Goal: Register for event/course

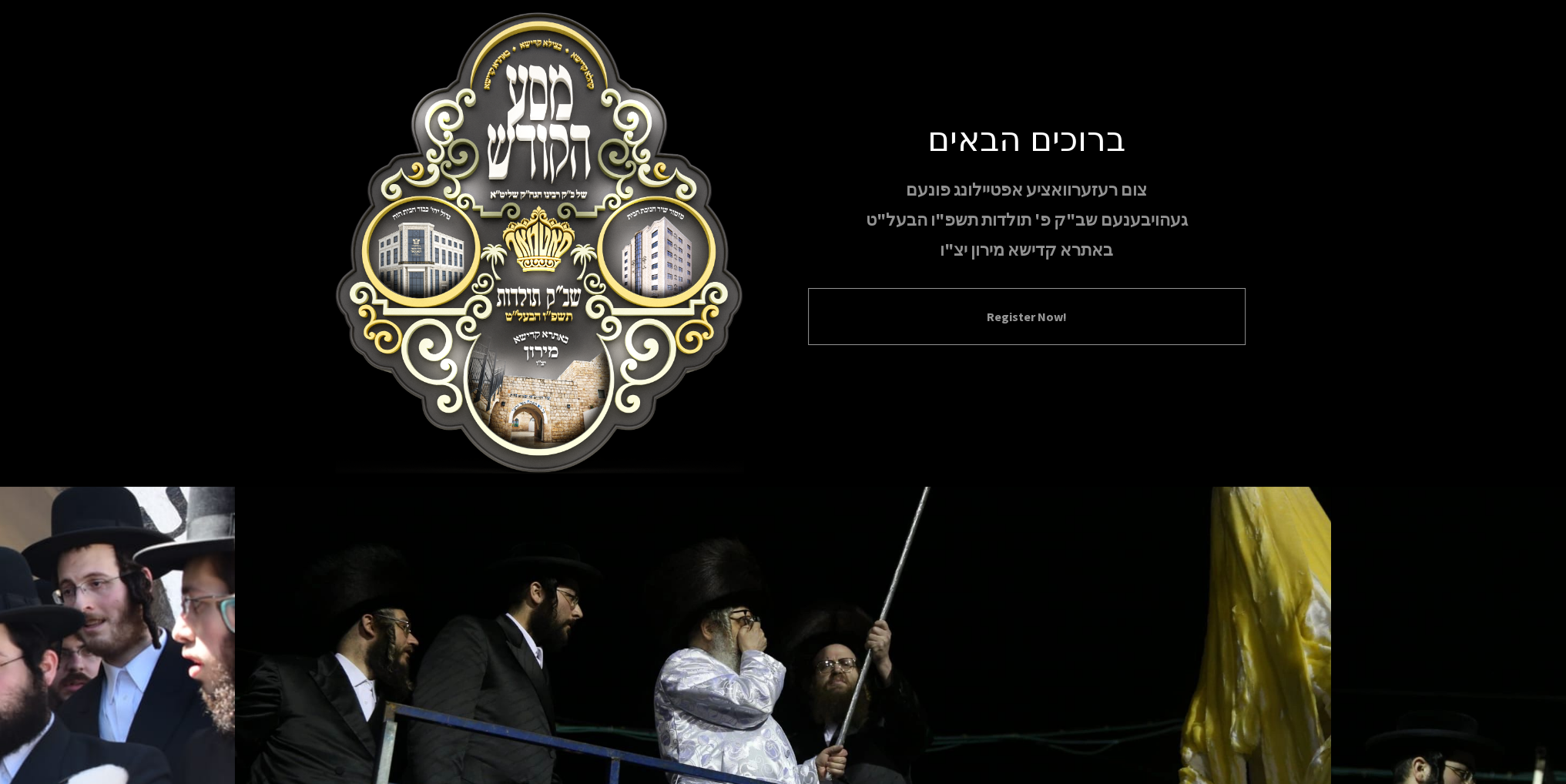
click at [996, 294] on div "Register Now!" at bounding box center [1027, 316] width 438 height 57
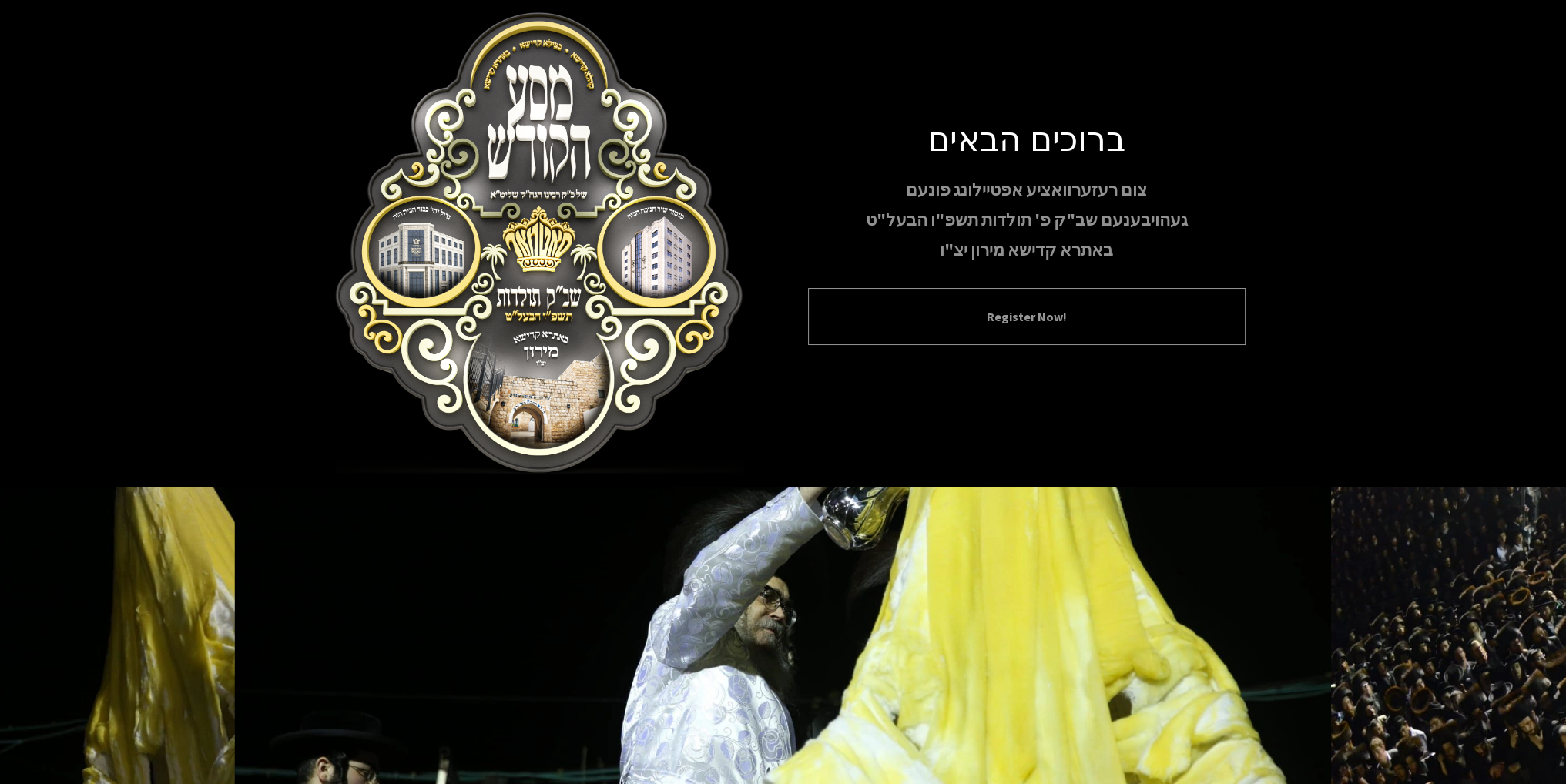
click at [980, 328] on div "Register Now!" at bounding box center [1027, 316] width 438 height 57
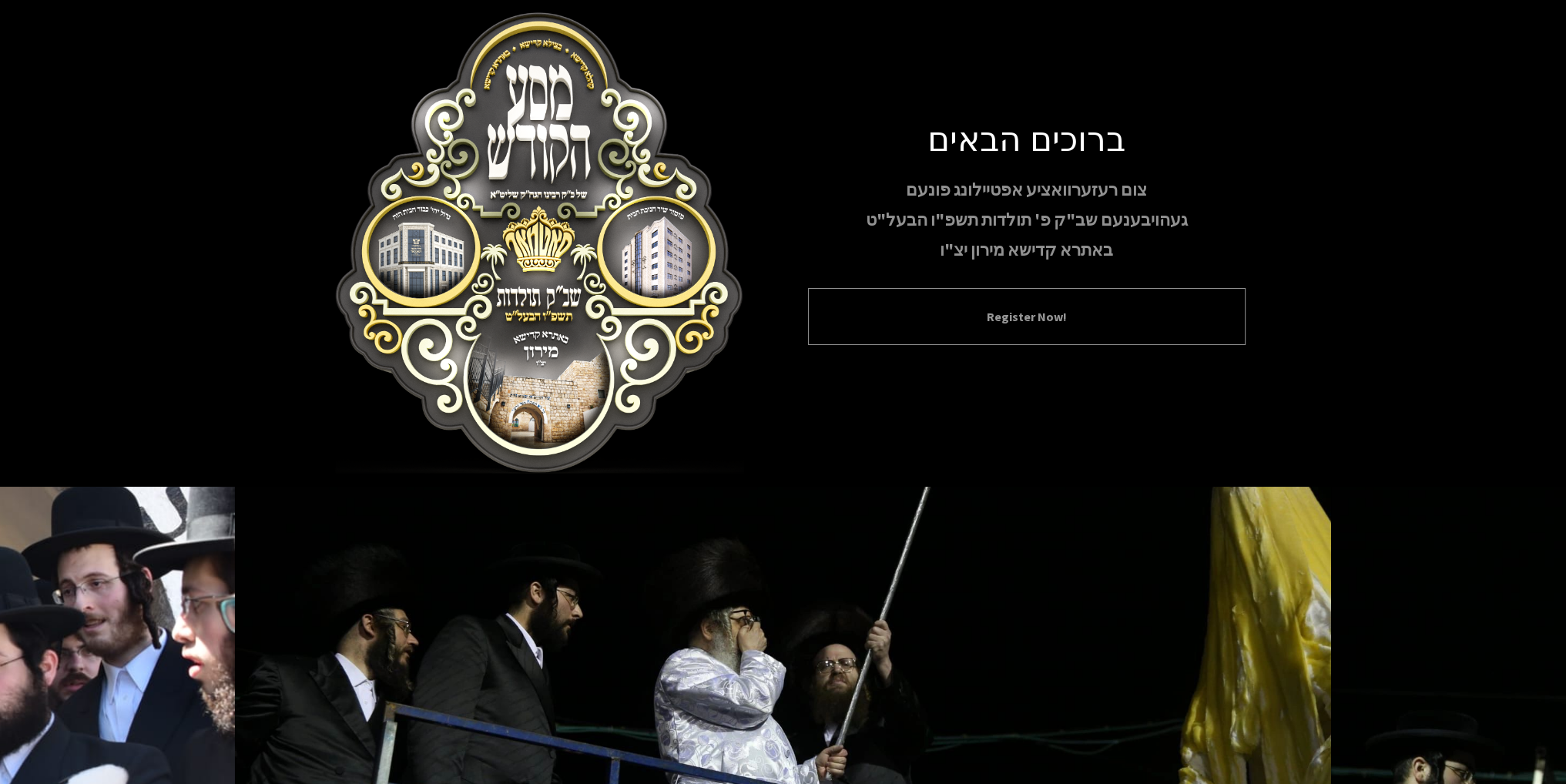
click at [892, 330] on div "Register Now!" at bounding box center [1027, 316] width 438 height 57
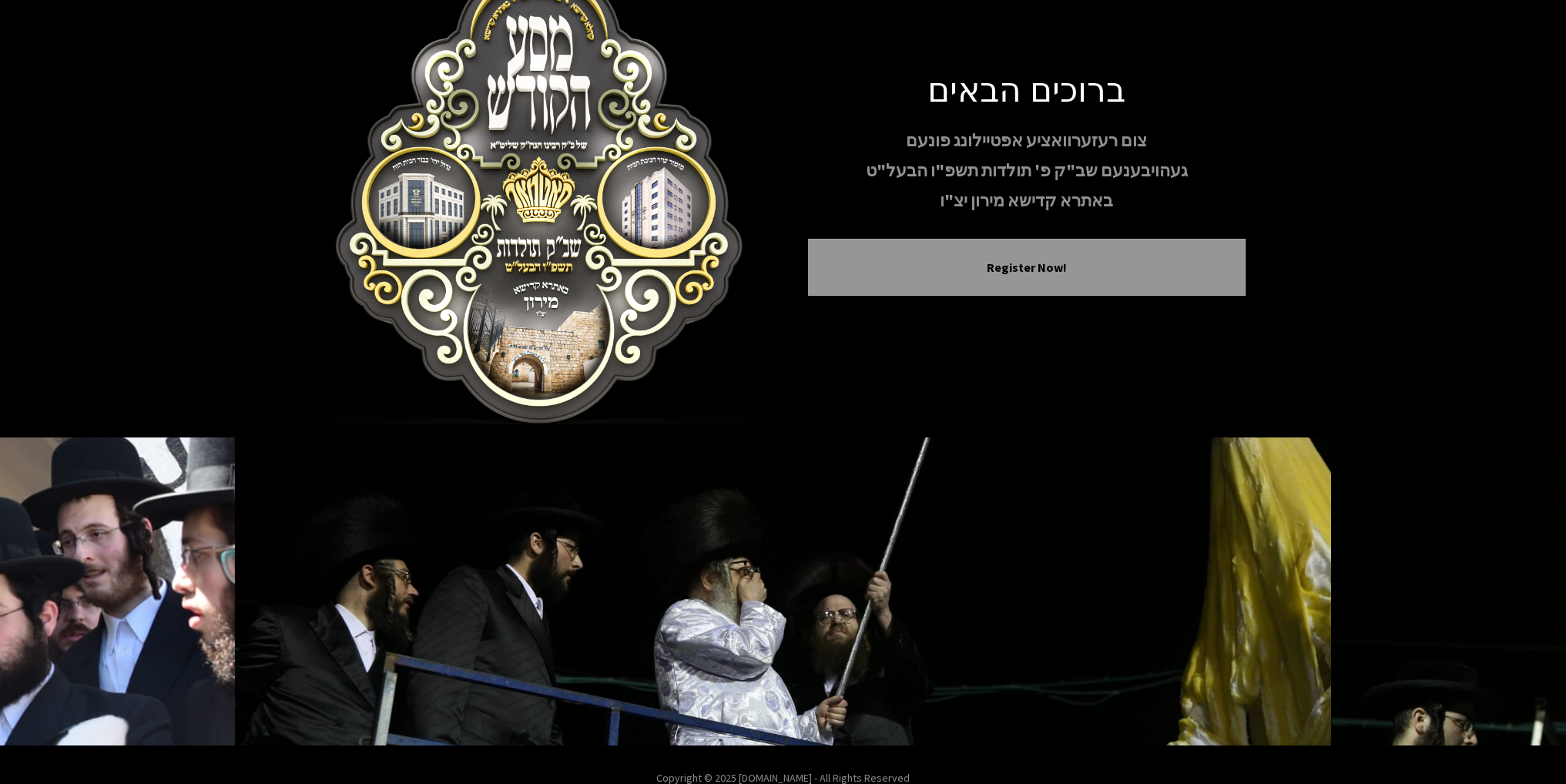
scroll to position [77, 0]
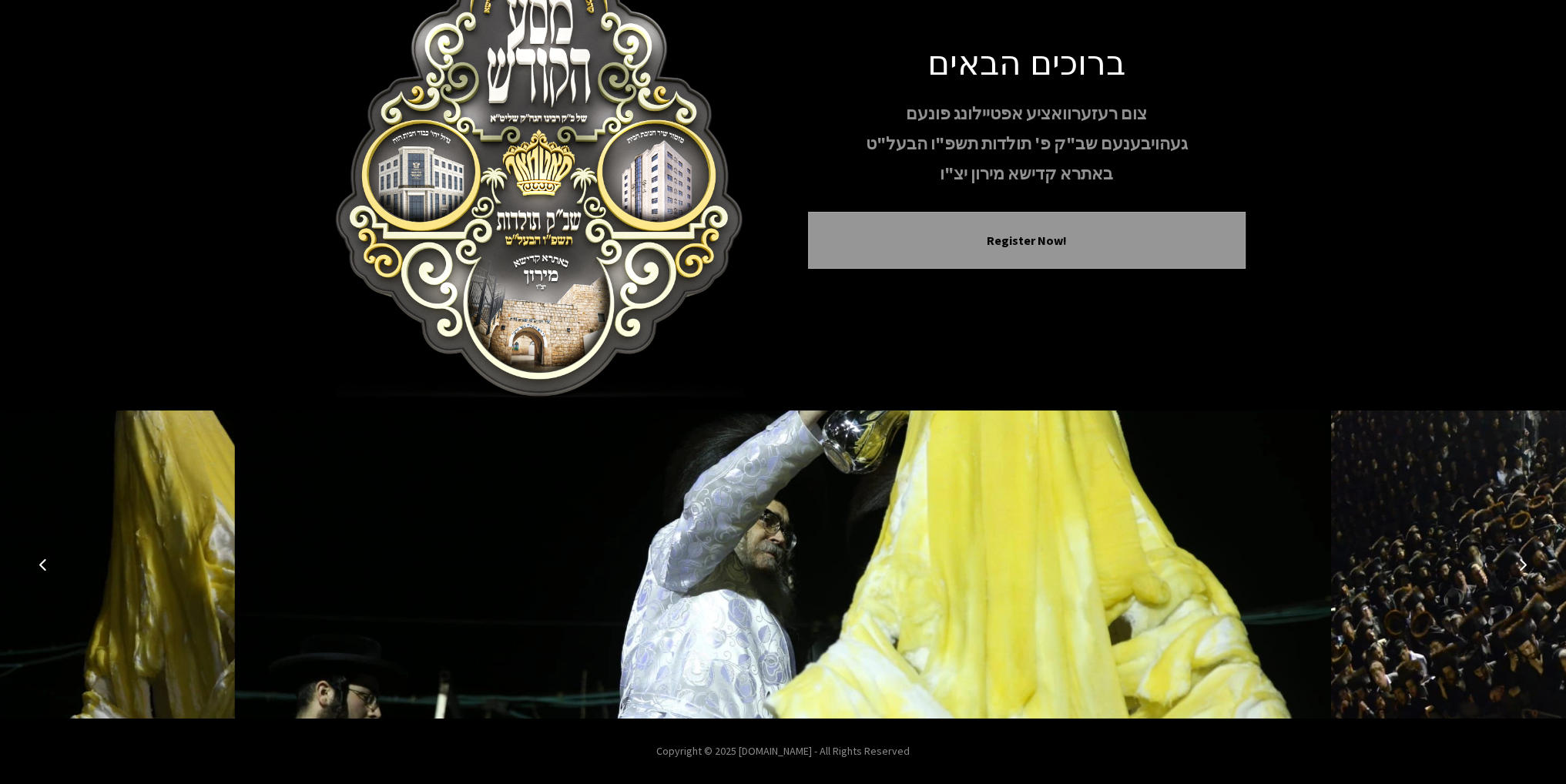
click at [1521, 561] on icon "Next image" at bounding box center [1522, 564] width 12 height 12
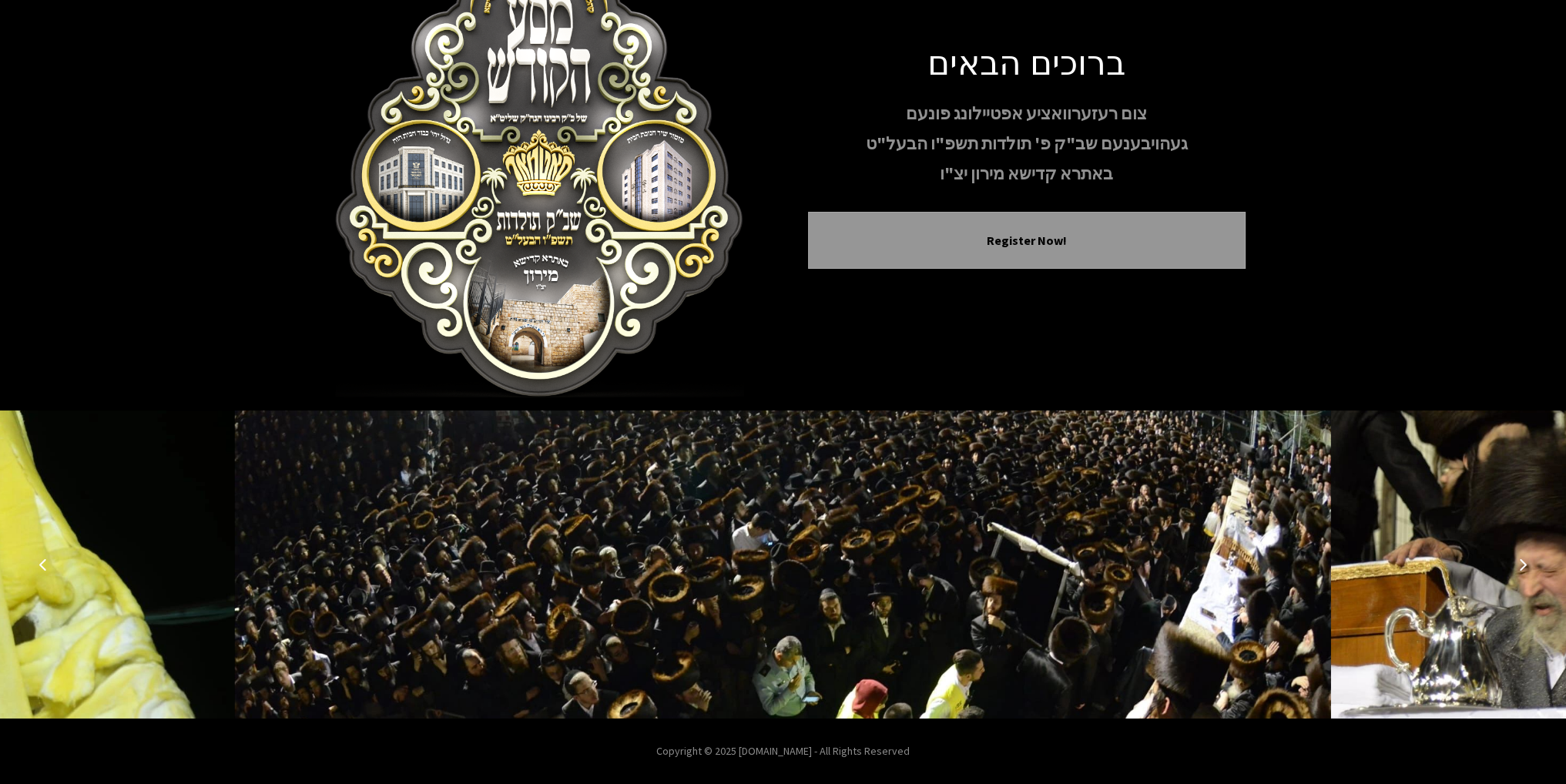
click at [1521, 561] on icon "Next image" at bounding box center [1522, 564] width 12 height 12
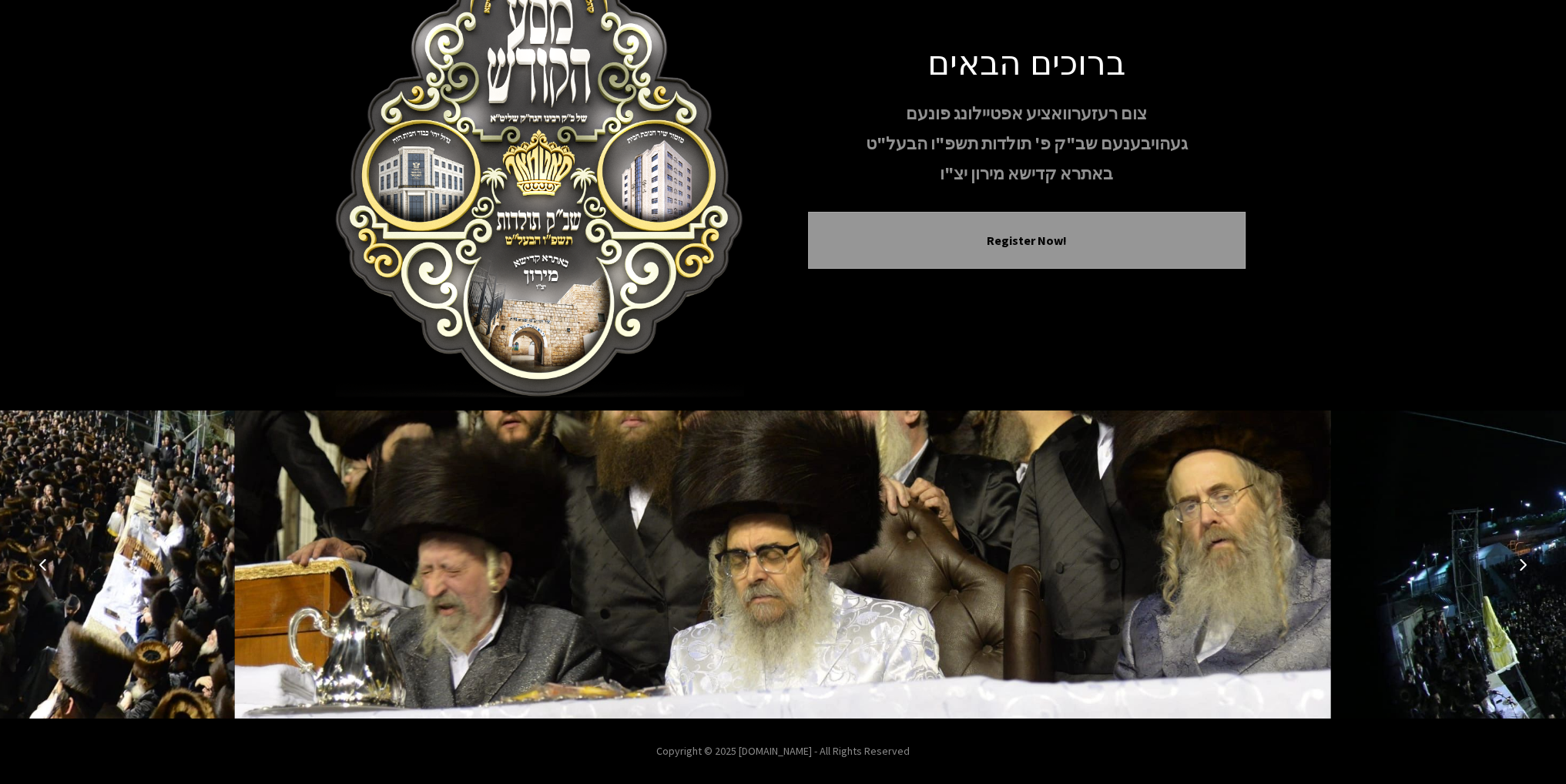
click at [1521, 561] on icon "Next image" at bounding box center [1522, 564] width 12 height 12
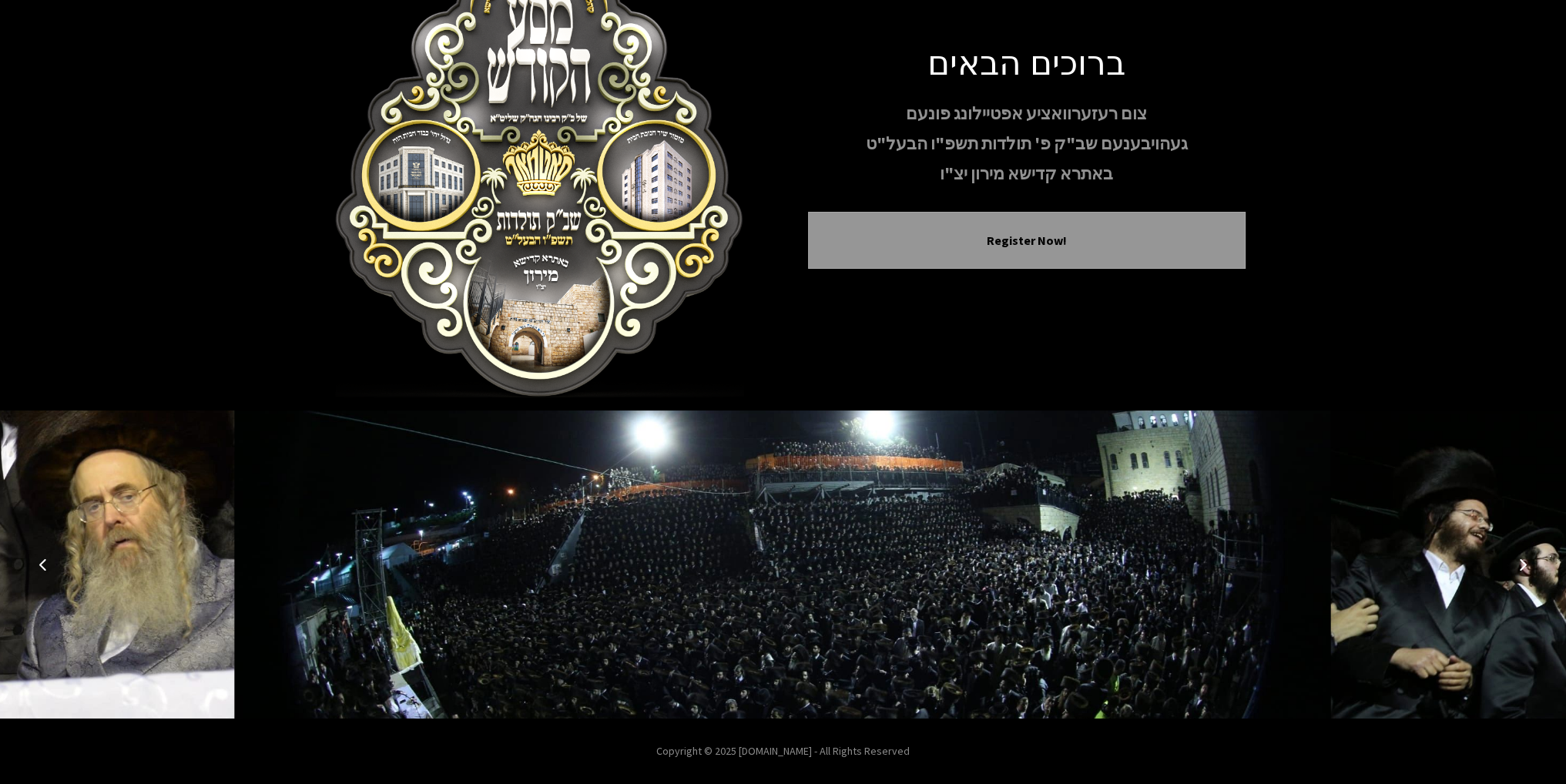
click at [1521, 561] on icon "Next image" at bounding box center [1522, 564] width 12 height 12
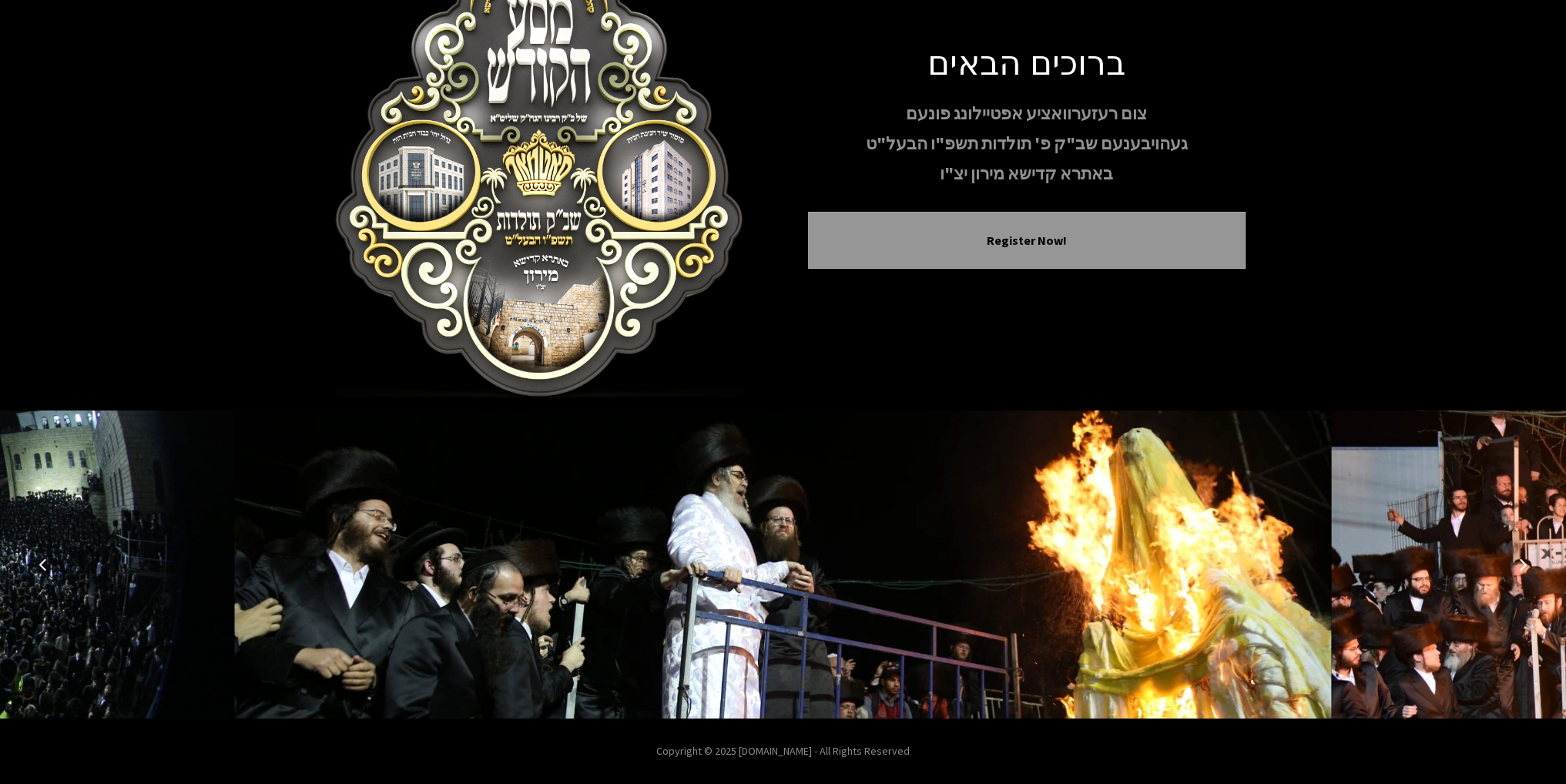
click at [1521, 561] on icon "Next image" at bounding box center [1522, 564] width 12 height 12
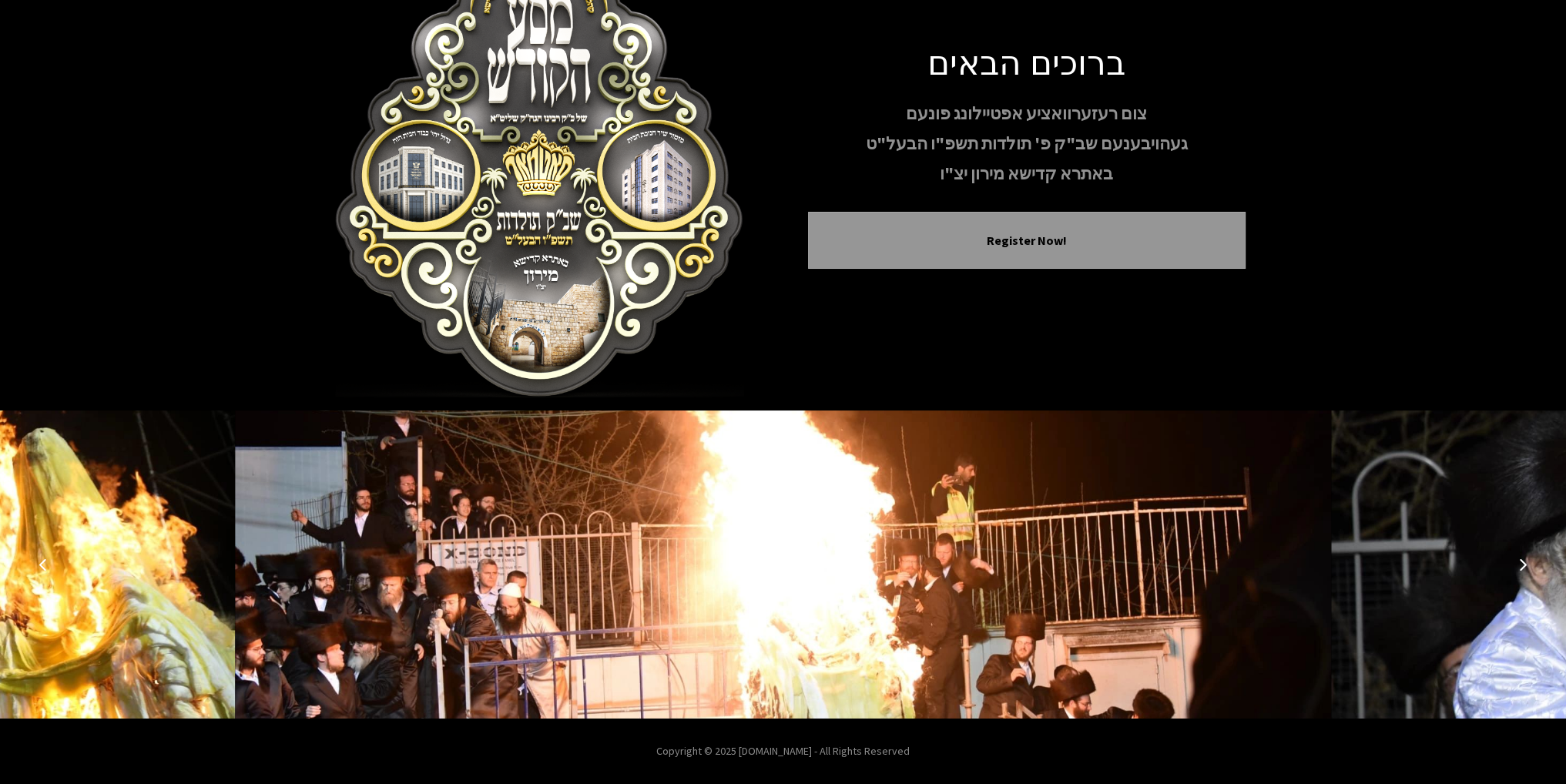
click at [1521, 561] on icon "Next image" at bounding box center [1522, 564] width 12 height 12
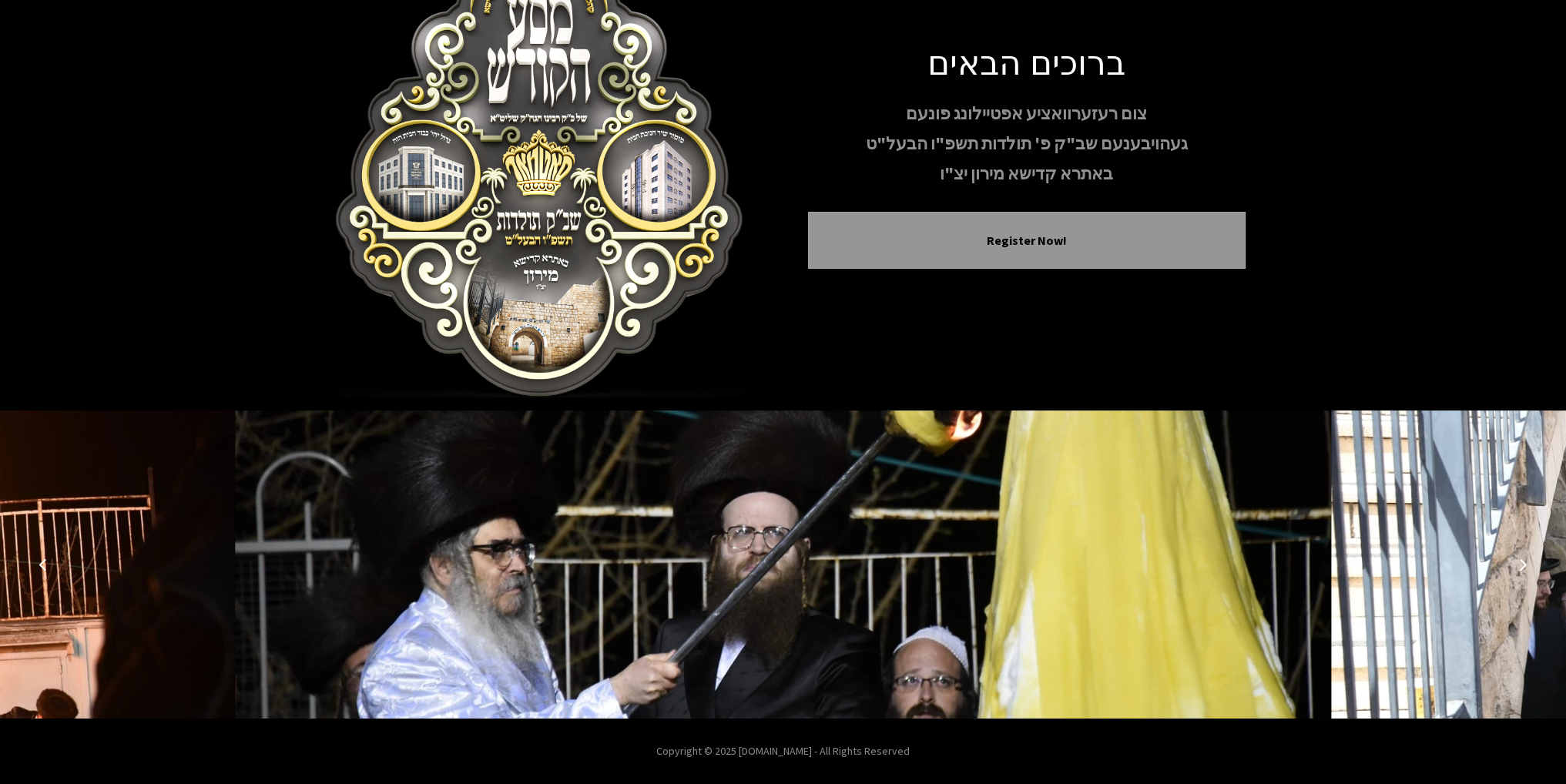
click at [1521, 561] on icon "Next image" at bounding box center [1522, 564] width 12 height 12
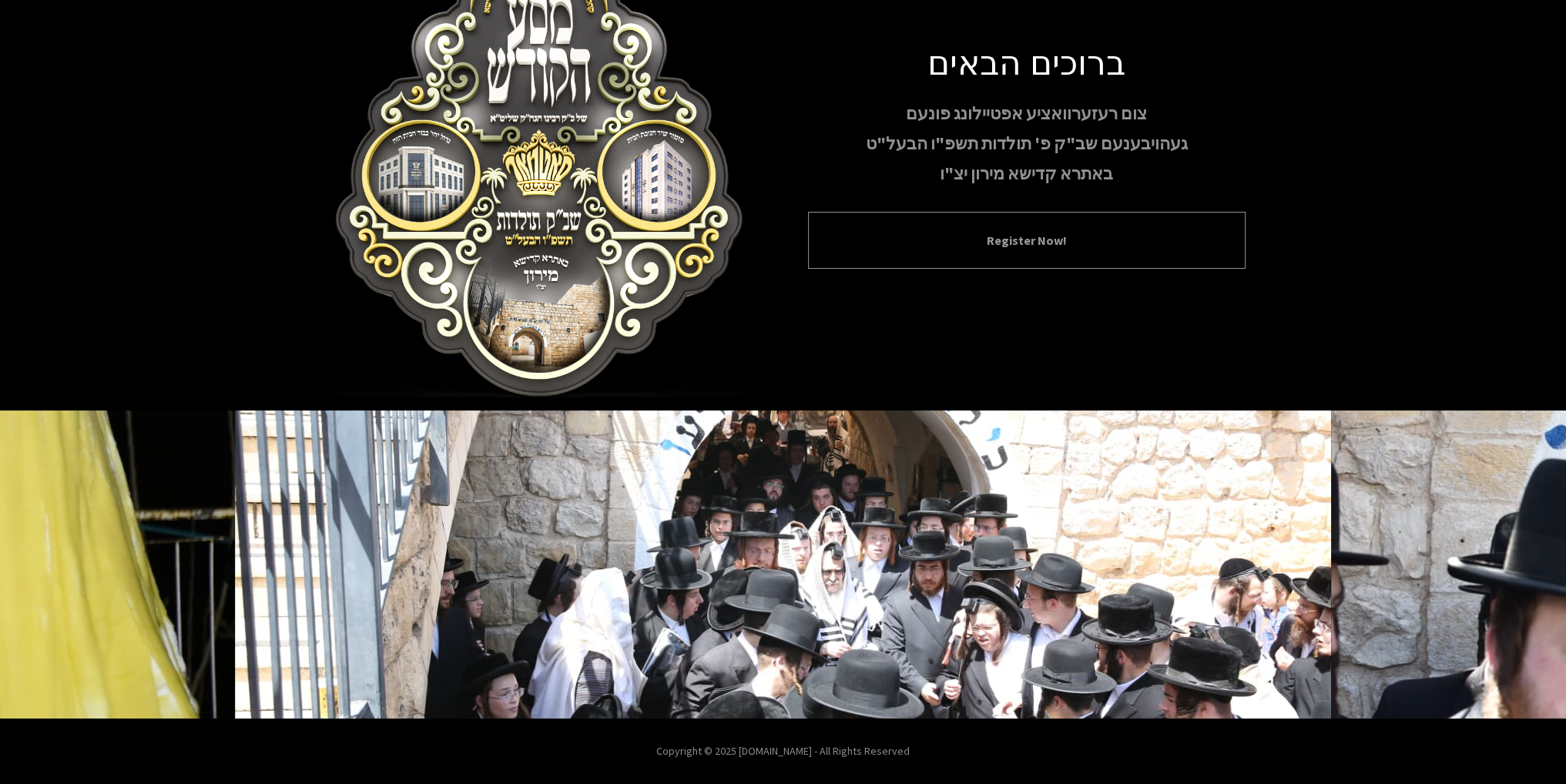
click at [985, 238] on button "Register Now!" at bounding box center [1026, 241] width 399 height 19
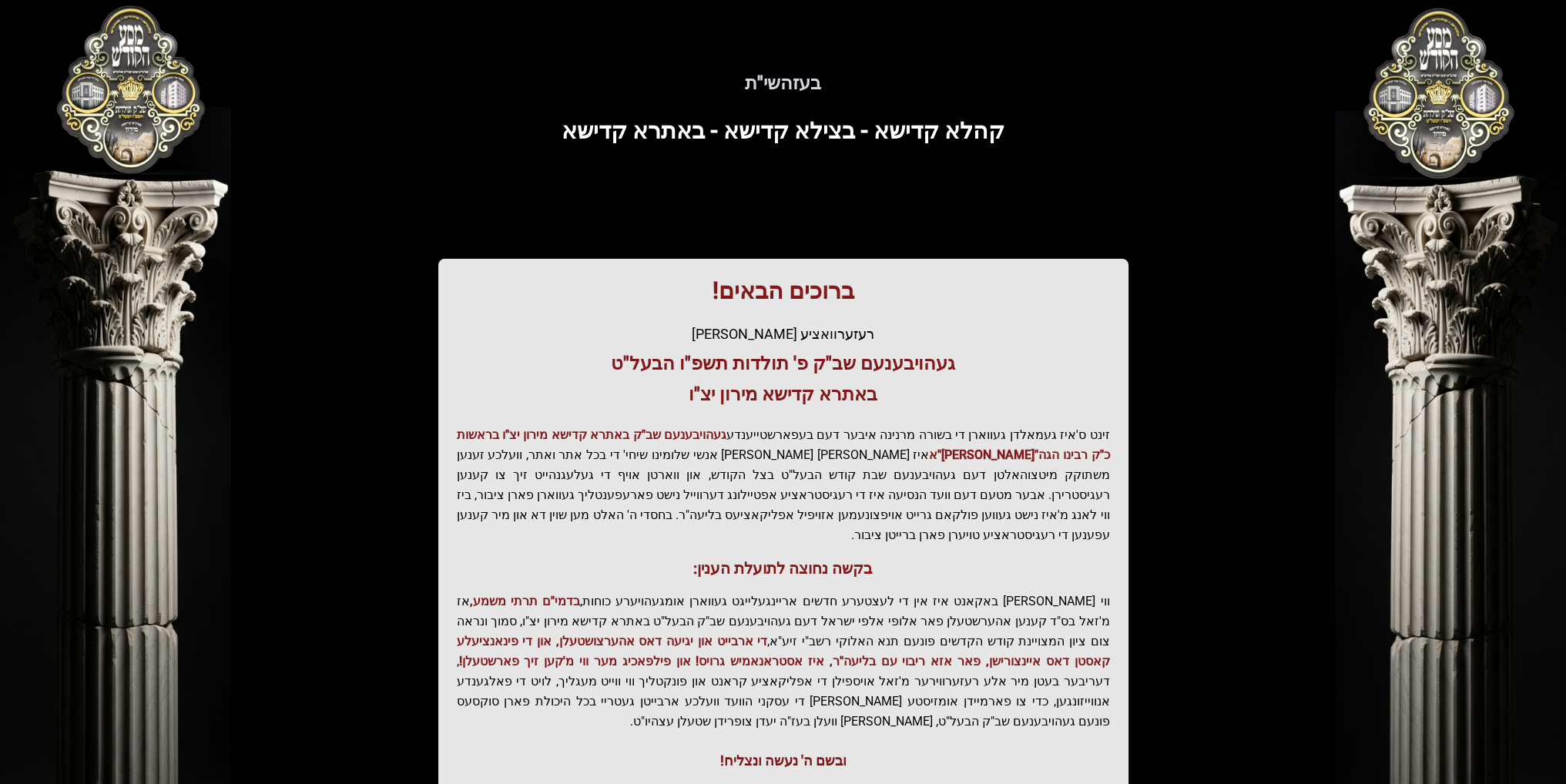
scroll to position [108, 0]
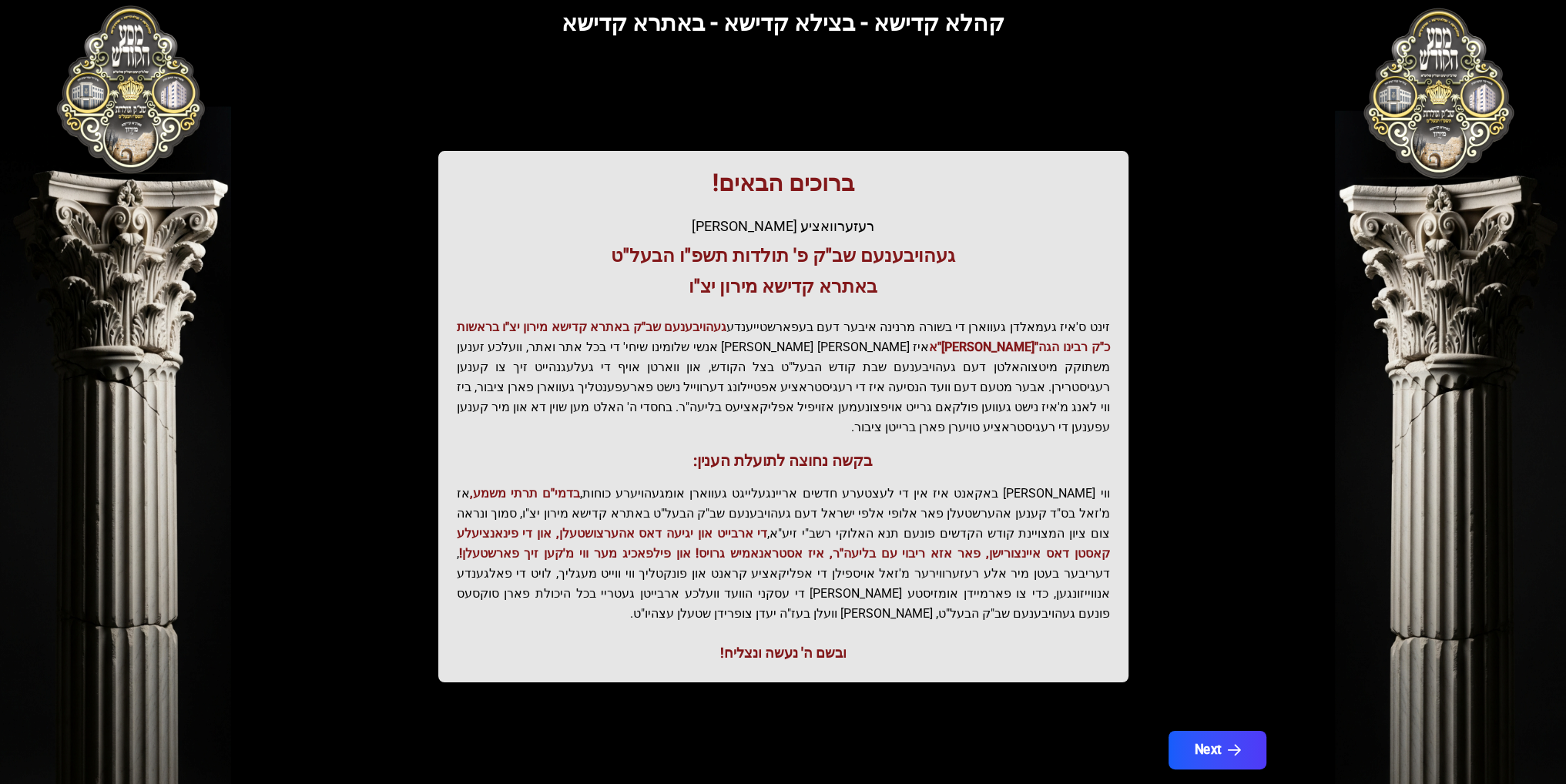
click at [1217, 731] on button "Next" at bounding box center [1216, 750] width 98 height 39
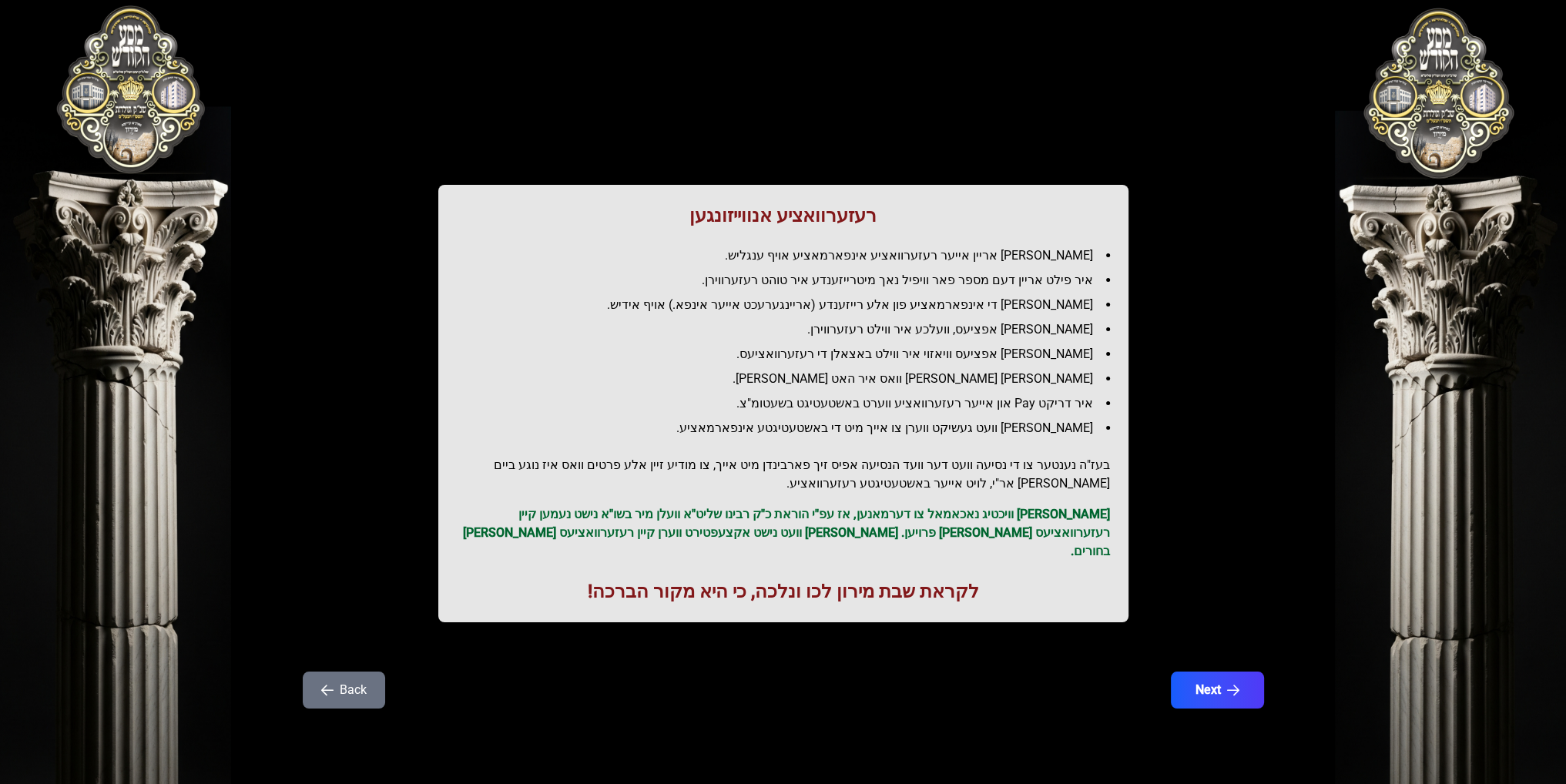
scroll to position [0, 0]
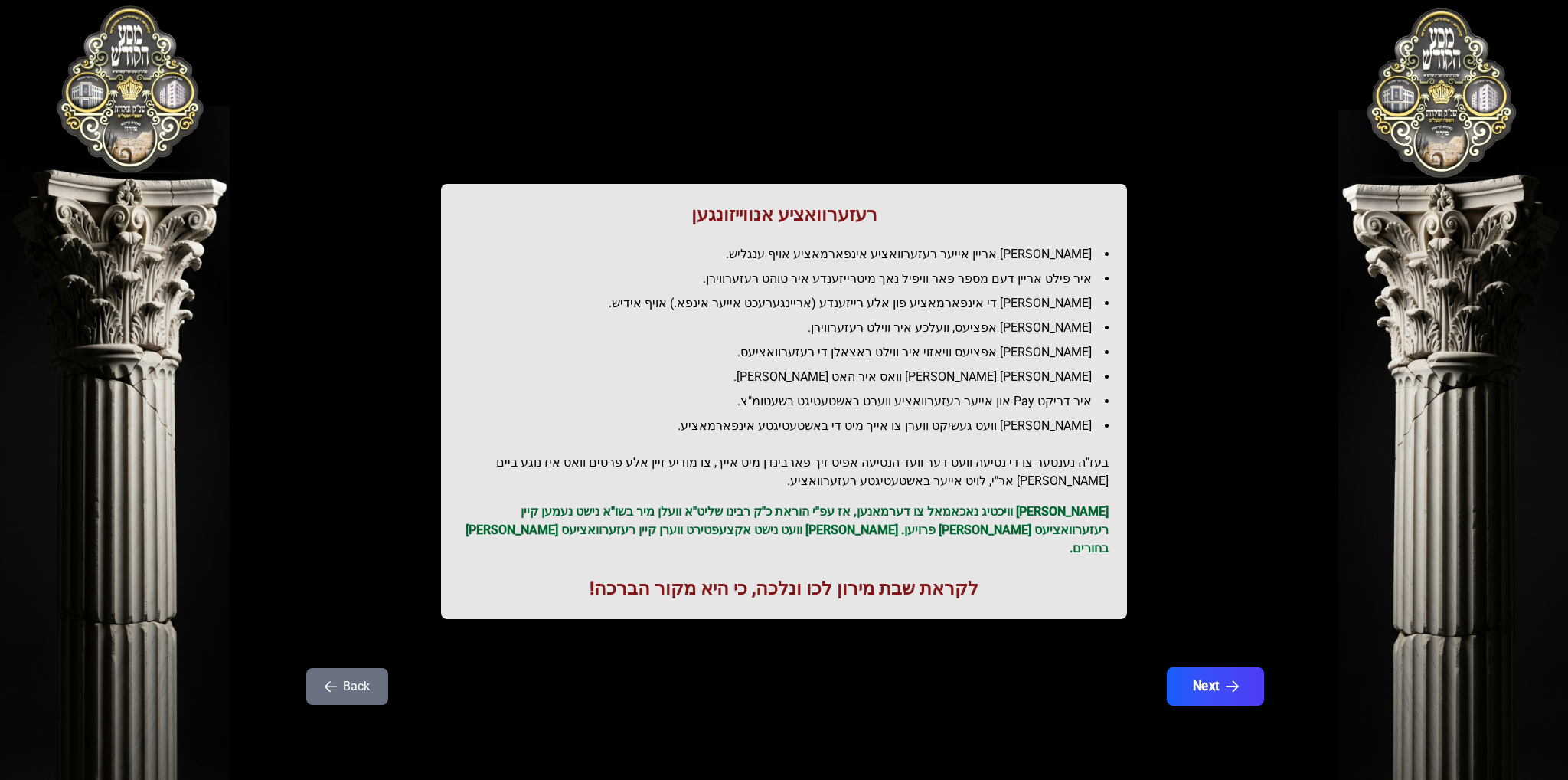
click at [1219, 679] on button "Next" at bounding box center [1215, 686] width 97 height 39
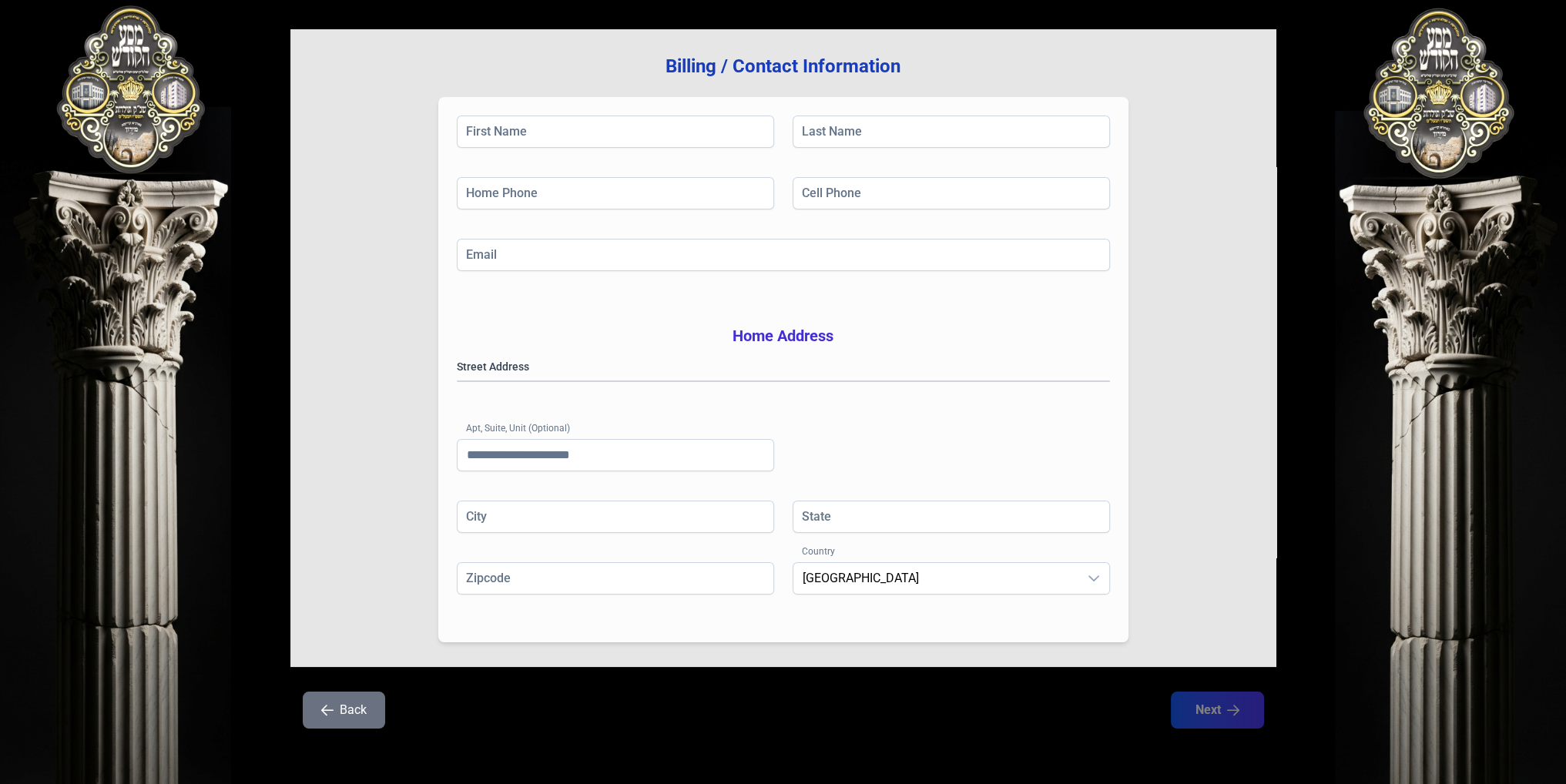
scroll to position [169, 0]
